Goal: Find specific page/section: Find specific page/section

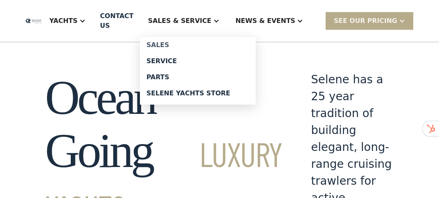
click at [195, 42] on div "Sales" at bounding box center [197, 45] width 103 height 6
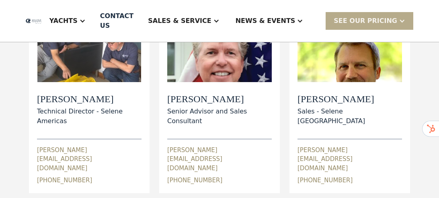
scroll to position [130, 0]
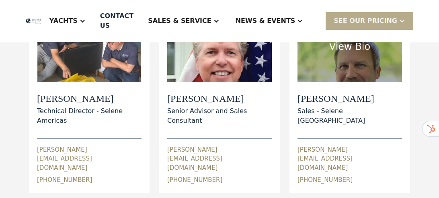
click at [141, 100] on h2 "Ian Morris" at bounding box center [89, 99] width 104 height 12
